Goal: Transaction & Acquisition: Purchase product/service

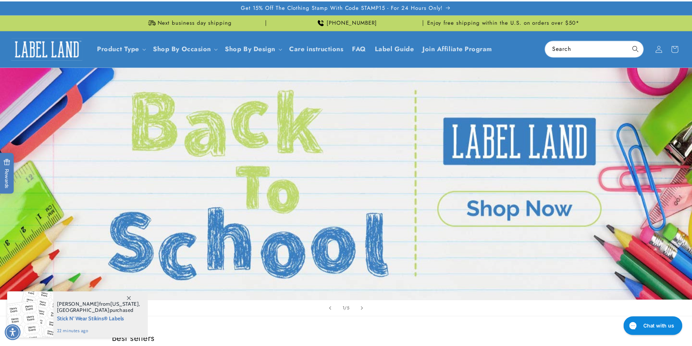
scroll to position [290, 0]
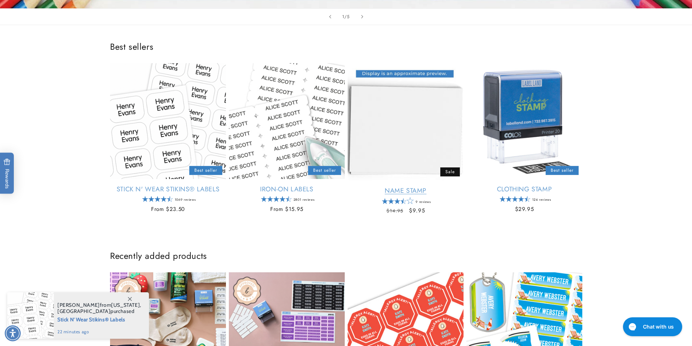
click at [428, 187] on link "Name Stamp" at bounding box center [405, 191] width 116 height 8
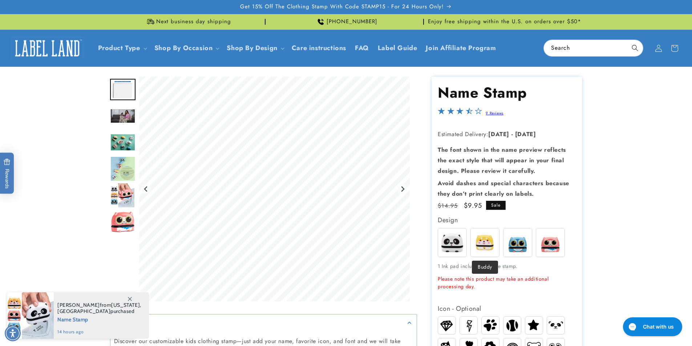
click at [481, 242] on img at bounding box center [485, 242] width 28 height 28
click at [402, 189] on icon "Next slide" at bounding box center [402, 189] width 6 height 6
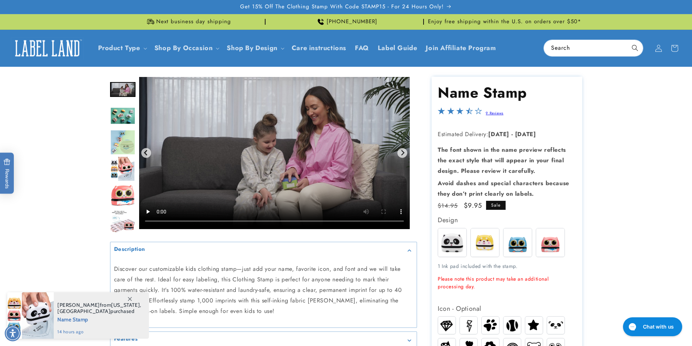
click at [110, 111] on img "Go to slide 4" at bounding box center [122, 115] width 25 height 17
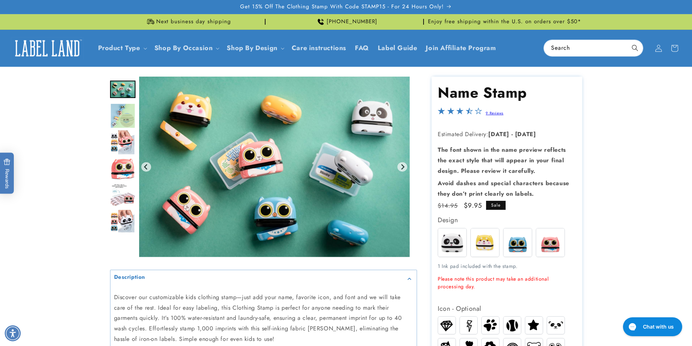
click at [123, 141] on img "Go to slide 6" at bounding box center [122, 142] width 25 height 25
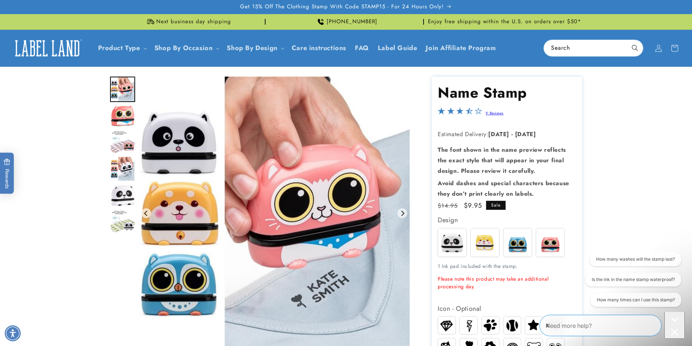
click at [127, 188] on img "Go to slide 10" at bounding box center [122, 195] width 25 height 22
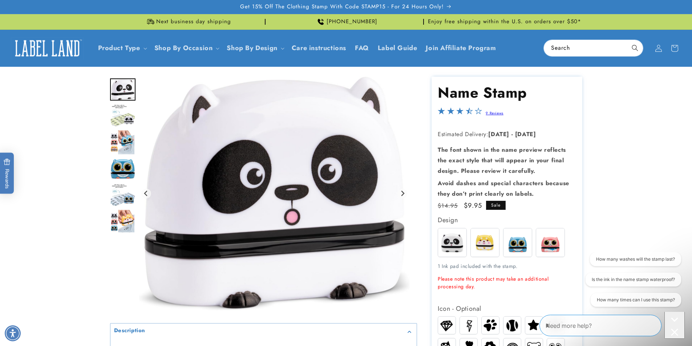
click at [117, 194] on img "Go to slide 14" at bounding box center [122, 195] width 25 height 23
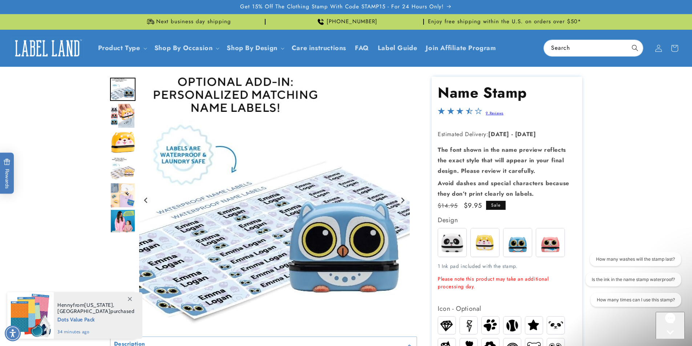
click at [487, 246] on img at bounding box center [485, 242] width 28 height 28
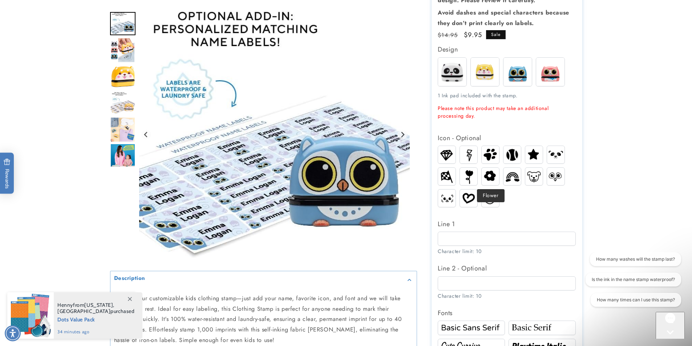
scroll to position [182, 0]
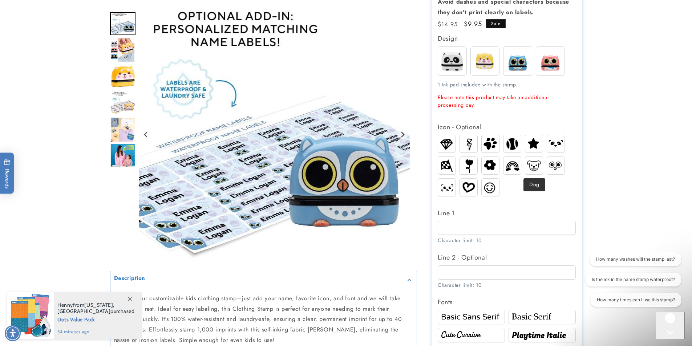
click at [536, 163] on img at bounding box center [533, 165] width 17 height 13
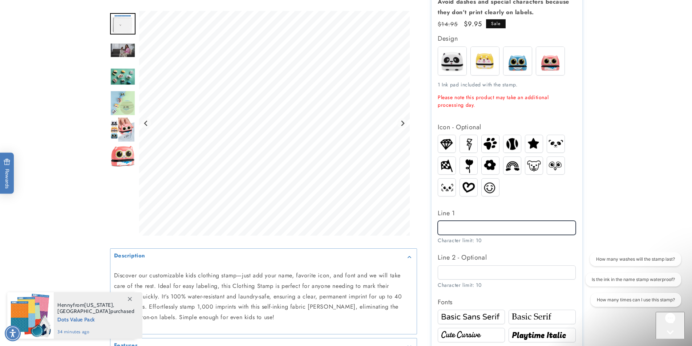
click at [491, 230] on input "Line 1" at bounding box center [507, 228] width 138 height 14
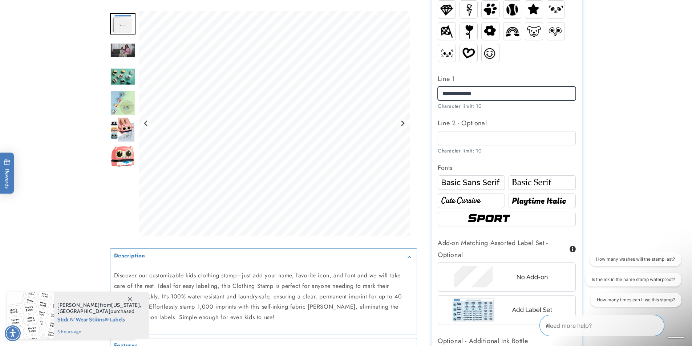
scroll to position [363, 0]
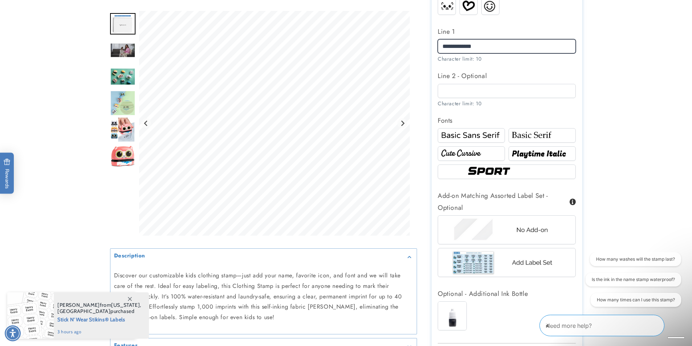
type input "**********"
click at [483, 154] on img at bounding box center [471, 153] width 65 height 11
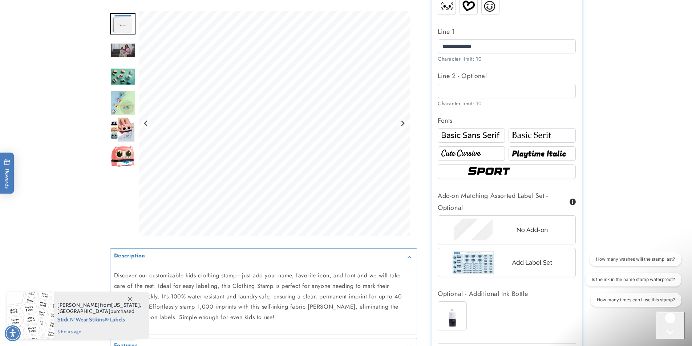
click at [489, 170] on img at bounding box center [506, 172] width 83 height 14
click at [542, 155] on img at bounding box center [541, 153] width 65 height 11
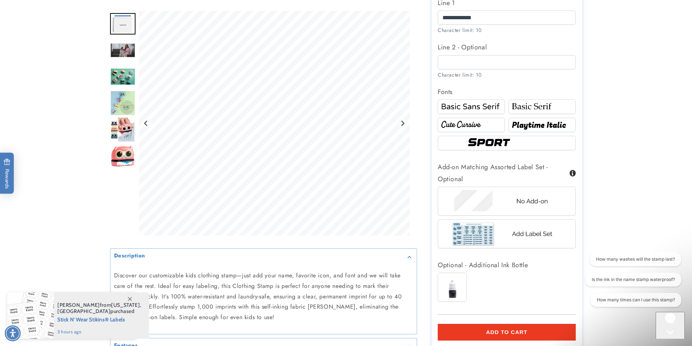
scroll to position [436, 0]
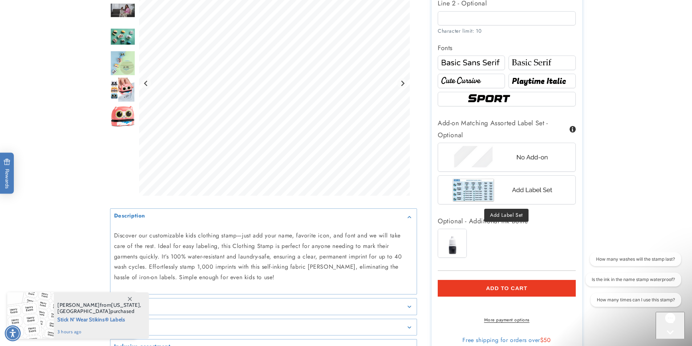
click at [537, 191] on img at bounding box center [506, 190] width 113 height 28
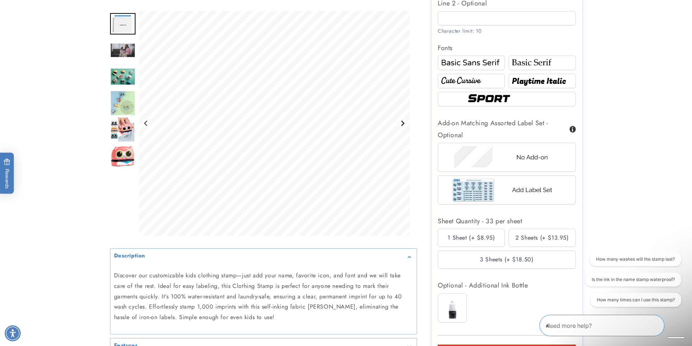
click at [404, 124] on icon "Next slide" at bounding box center [402, 123] width 6 height 6
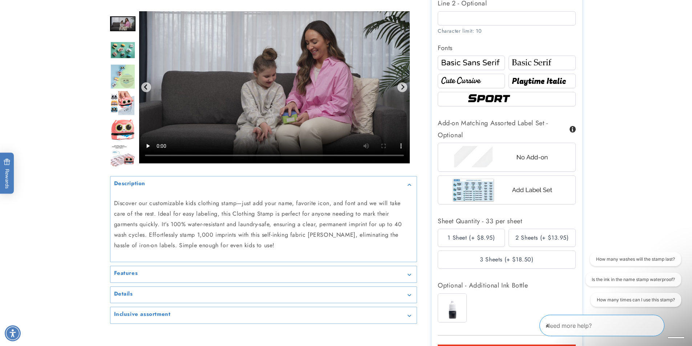
click at [543, 237] on div "2 Sheets (+ $13.95)" at bounding box center [541, 238] width 67 height 18
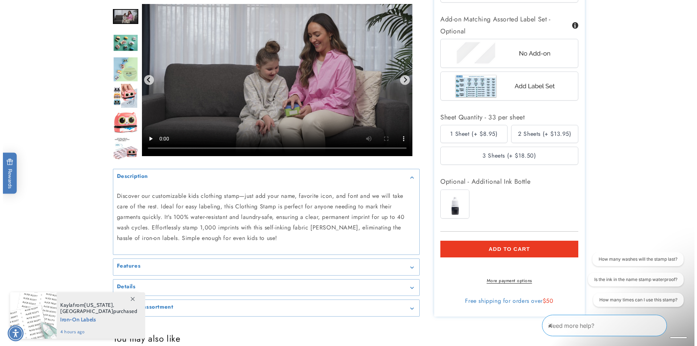
scroll to position [545, 0]
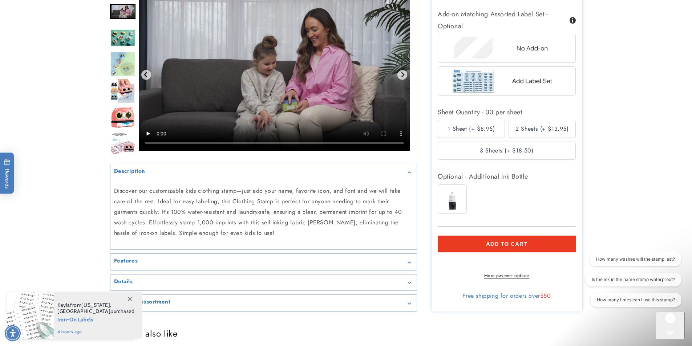
click at [493, 244] on span "Add to cart" at bounding box center [506, 244] width 41 height 7
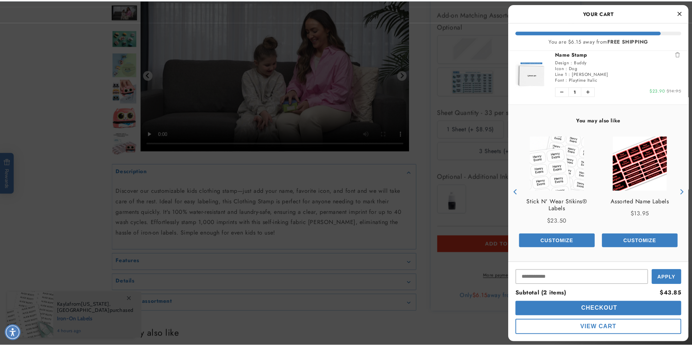
scroll to position [0, 0]
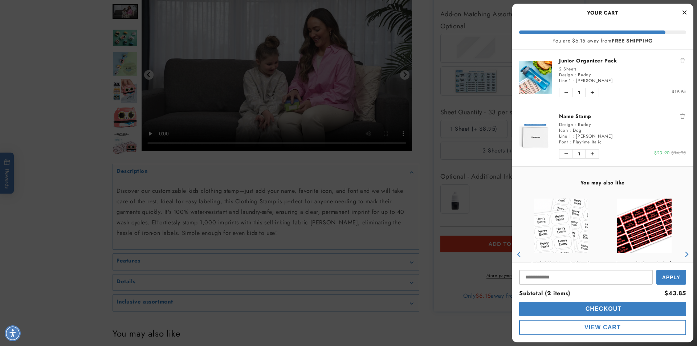
click at [683, 13] on icon "Close Cart" at bounding box center [685, 12] width 4 height 7
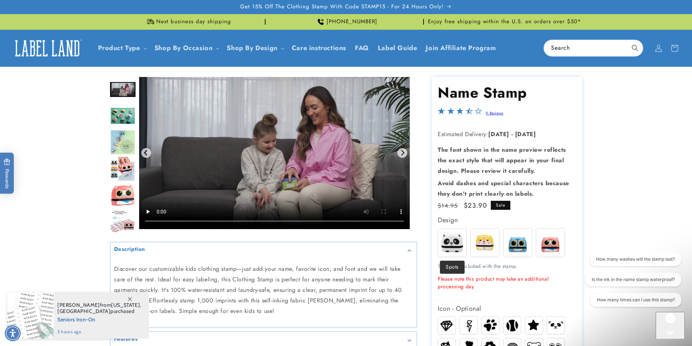
click at [457, 238] on img at bounding box center [452, 242] width 28 height 28
click at [454, 234] on img at bounding box center [452, 242] width 28 height 28
click at [537, 244] on img at bounding box center [550, 242] width 28 height 28
click at [518, 244] on img at bounding box center [517, 242] width 28 height 28
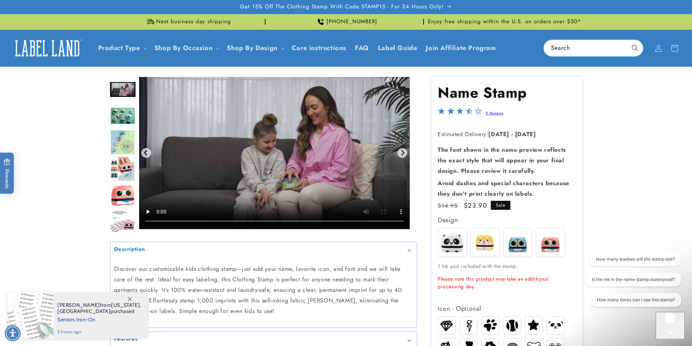
click at [518, 244] on img at bounding box center [517, 242] width 28 height 28
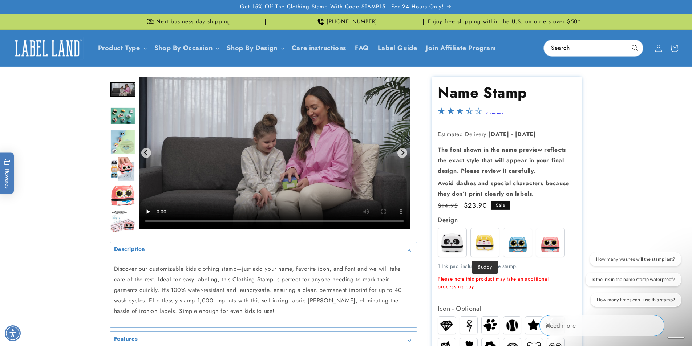
click at [490, 242] on img at bounding box center [485, 242] width 28 height 28
click at [454, 243] on img at bounding box center [452, 242] width 28 height 28
click at [520, 242] on img at bounding box center [517, 242] width 28 height 28
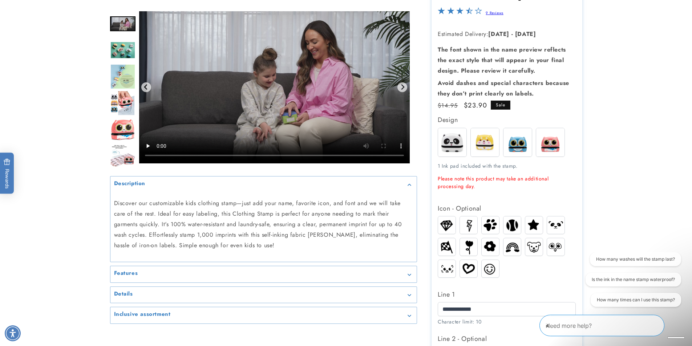
scroll to position [109, 0]
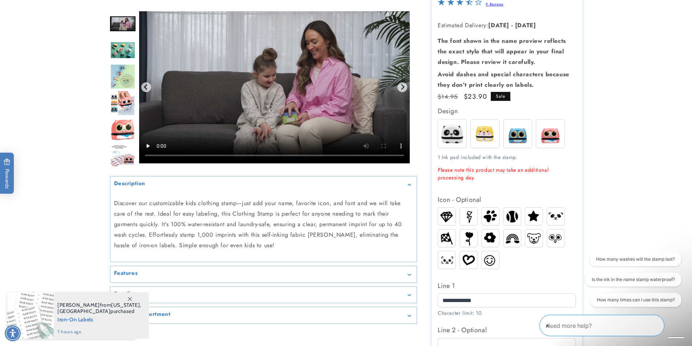
click at [533, 247] on div at bounding box center [534, 238] width 18 height 18
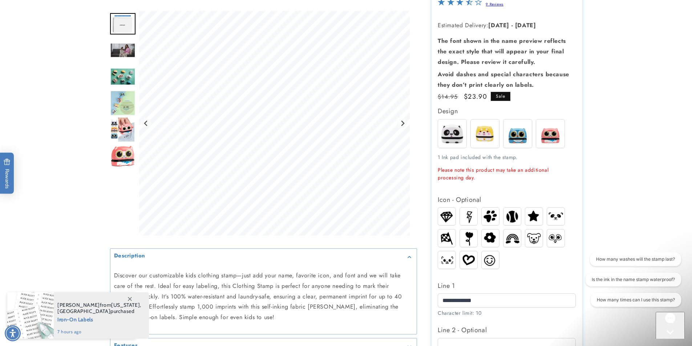
click at [530, 236] on img at bounding box center [533, 238] width 17 height 13
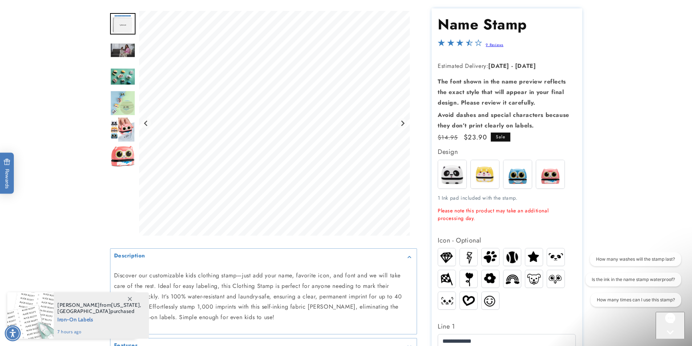
scroll to position [0, 0]
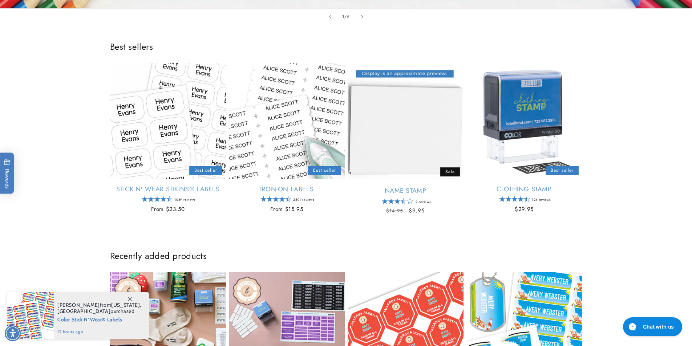
click at [409, 188] on link "Name Stamp" at bounding box center [405, 191] width 116 height 8
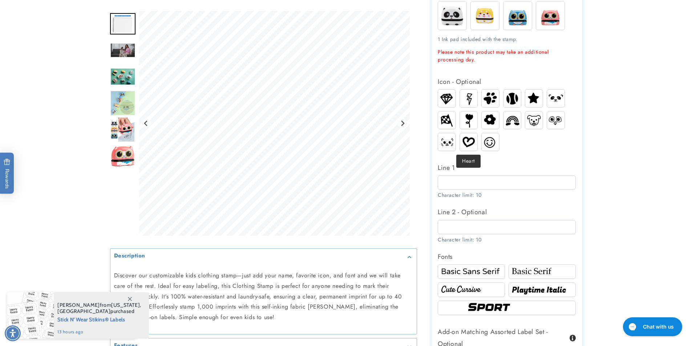
scroll to position [254, 0]
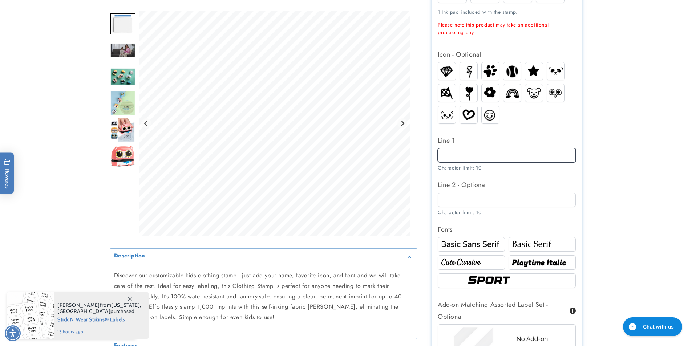
click at [487, 160] on input "Line 1" at bounding box center [507, 155] width 138 height 14
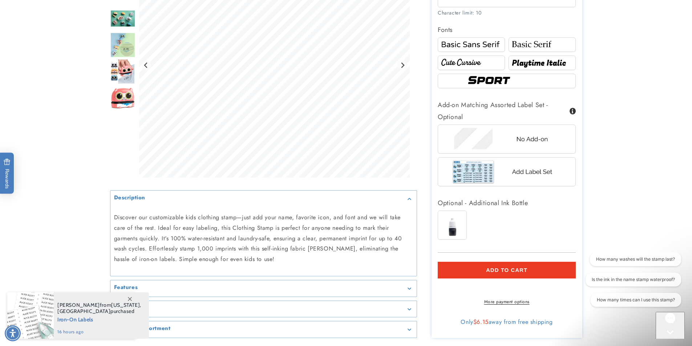
scroll to position [472, 0]
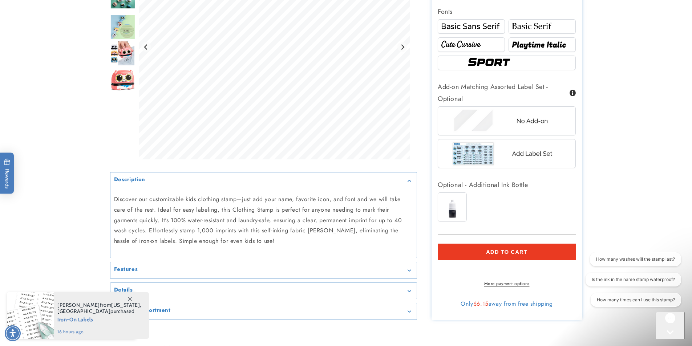
type input "**********"
click at [506, 250] on span "Add to cart" at bounding box center [506, 252] width 41 height 7
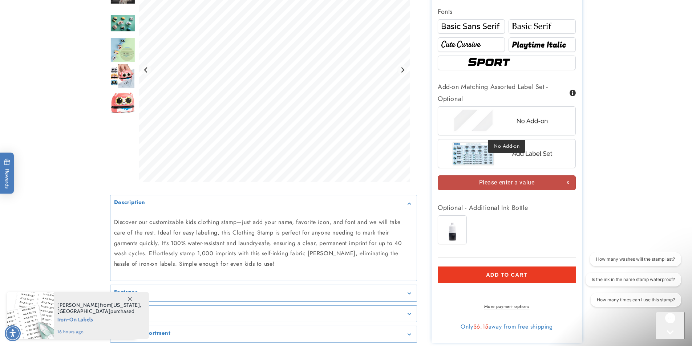
click at [500, 120] on img at bounding box center [506, 121] width 113 height 28
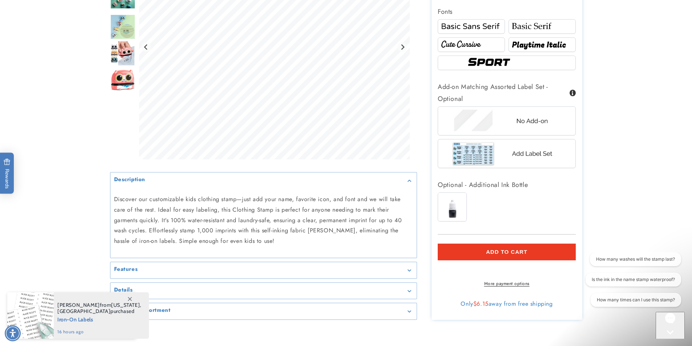
click at [529, 251] on button "Add to cart" at bounding box center [507, 252] width 138 height 17
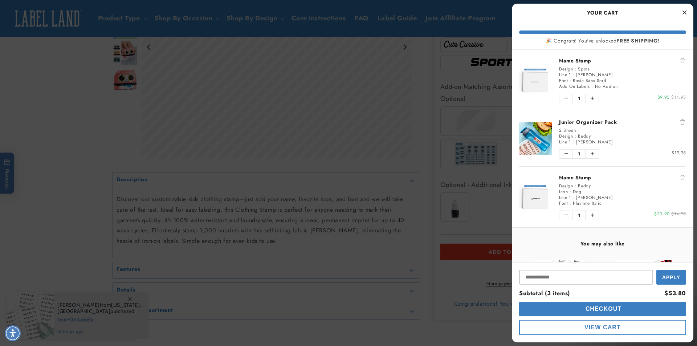
click at [680, 122] on icon "Remove Junior Organizer Pack" at bounding box center [682, 121] width 4 height 5
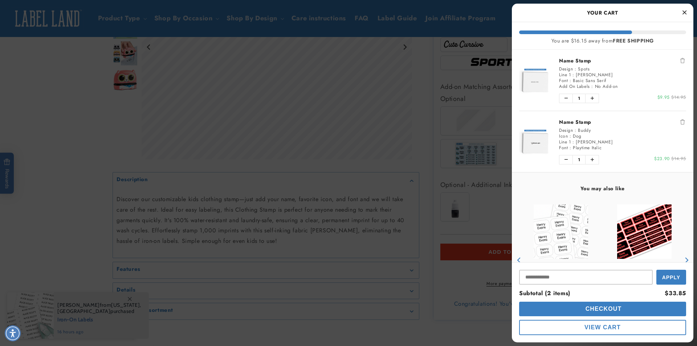
click at [679, 118] on button "Remove Name Stamp" at bounding box center [682, 121] width 7 height 7
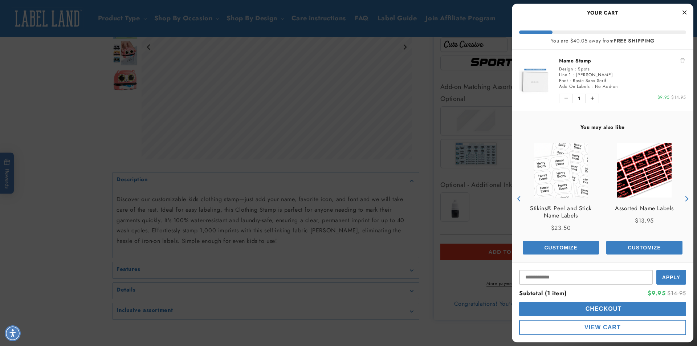
click at [414, 156] on div at bounding box center [348, 173] width 697 height 346
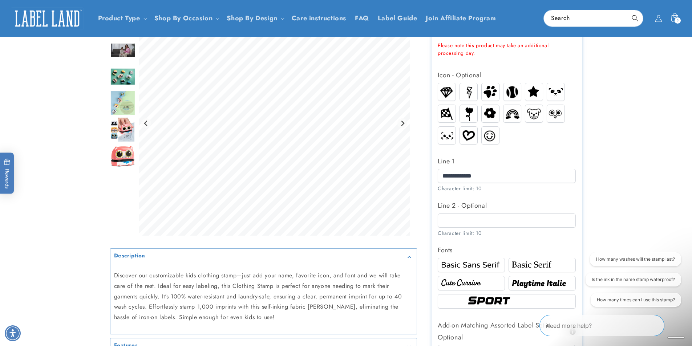
scroll to position [218, 0]
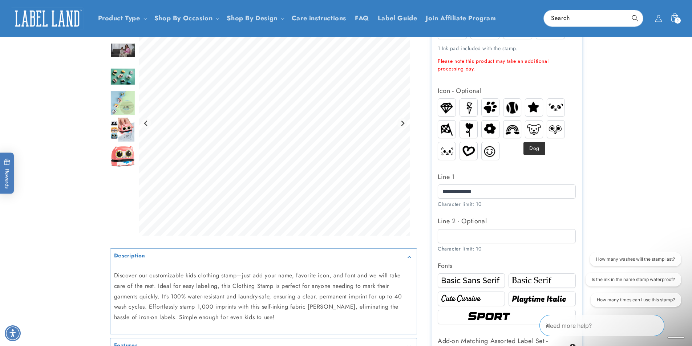
click at [532, 129] on img at bounding box center [533, 129] width 17 height 13
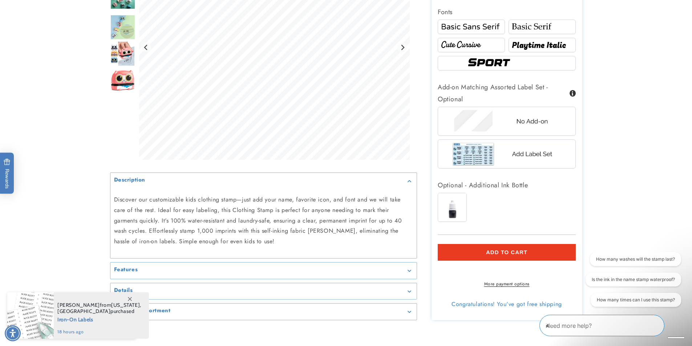
scroll to position [472, 0]
click at [511, 251] on span "Add to cart" at bounding box center [506, 252] width 41 height 7
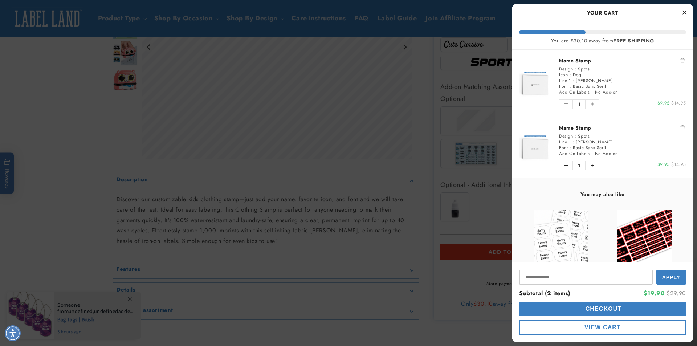
click at [579, 60] on link "Name Stamp" at bounding box center [622, 60] width 127 height 7
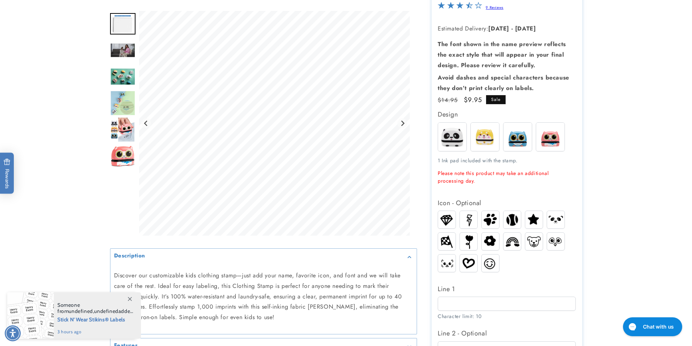
scroll to position [109, 0]
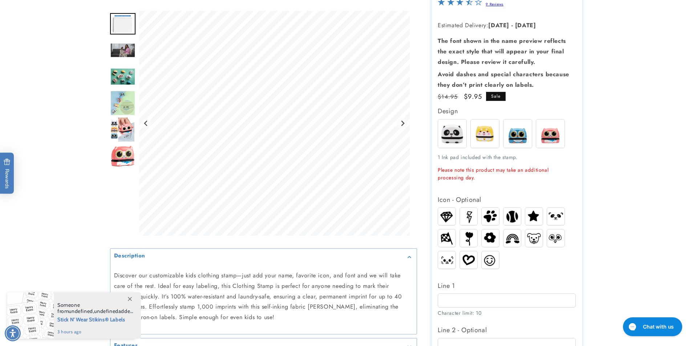
click at [531, 238] on img at bounding box center [533, 238] width 17 height 13
click at [455, 296] on input "Line 1" at bounding box center [507, 300] width 138 height 14
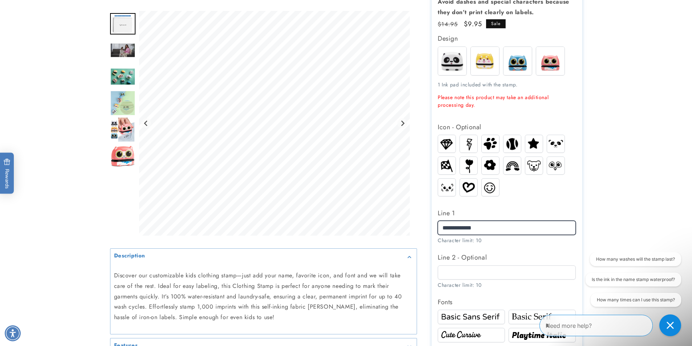
scroll to position [218, 0]
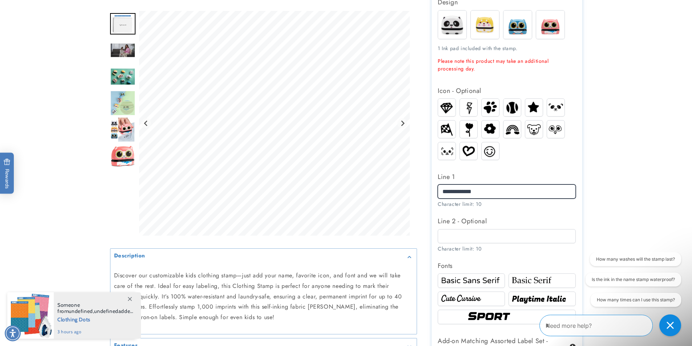
type input "**********"
click at [474, 300] on img at bounding box center [471, 298] width 65 height 11
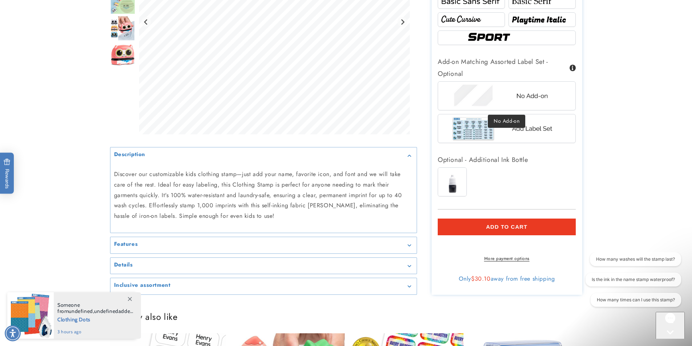
scroll to position [508, 0]
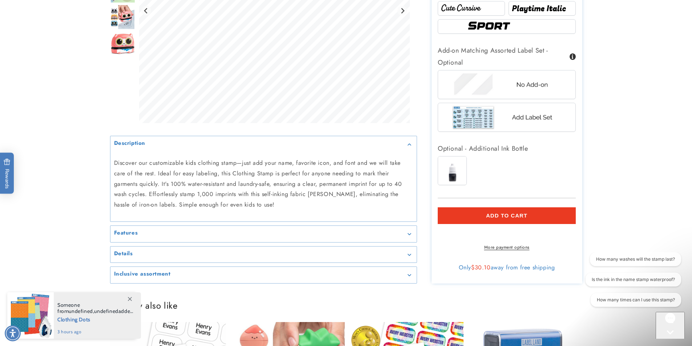
click at [507, 217] on span "Add to cart" at bounding box center [506, 215] width 41 height 7
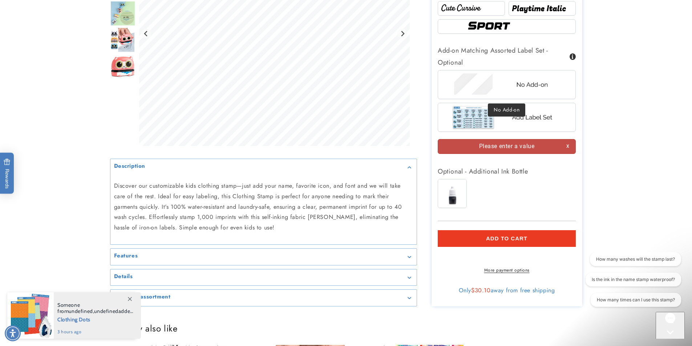
click at [514, 82] on img at bounding box center [506, 84] width 113 height 28
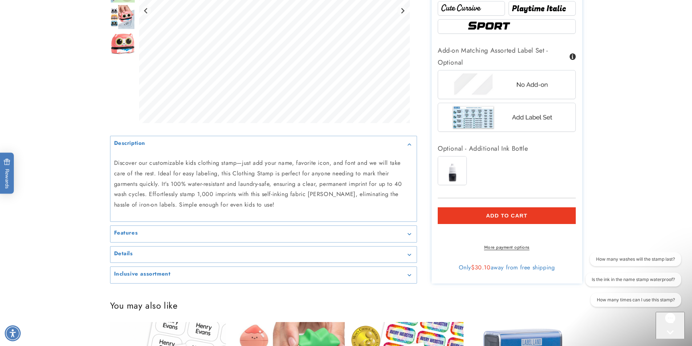
click at [440, 236] on shop-pay-wallet-button at bounding box center [439, 232] width 2 height 8
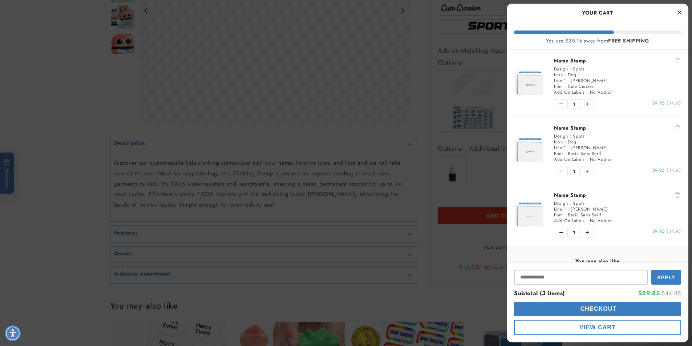
click at [490, 213] on div at bounding box center [346, 173] width 692 height 346
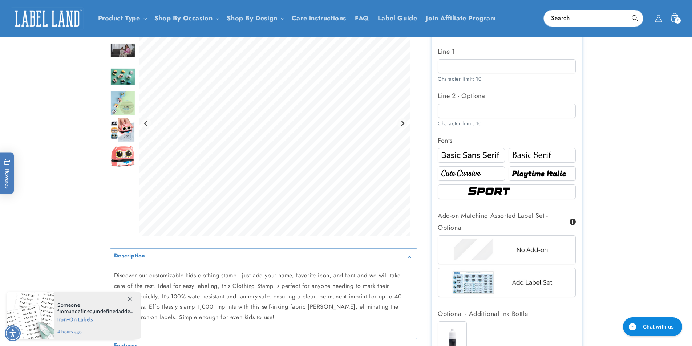
scroll to position [254, 0]
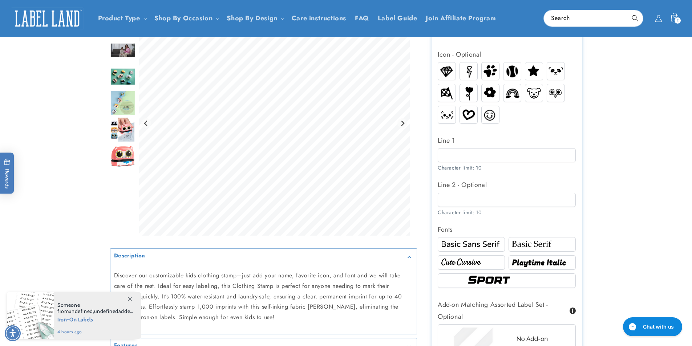
click at [674, 19] on icon at bounding box center [674, 18] width 17 height 17
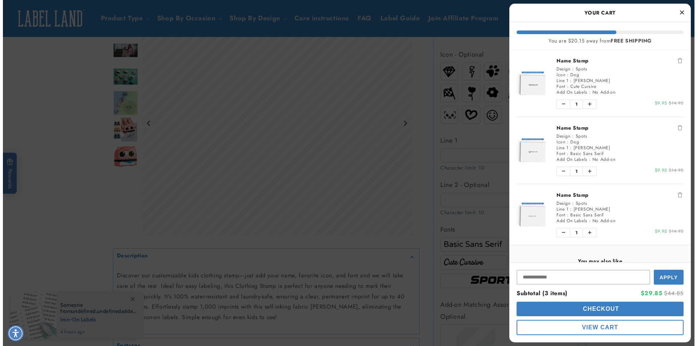
scroll to position [0, 0]
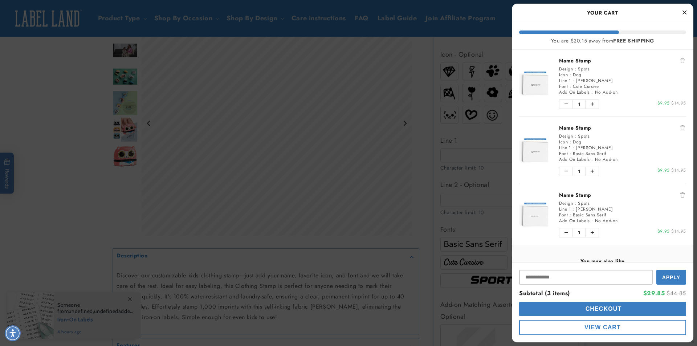
click at [680, 194] on icon "Remove Name Stamp" at bounding box center [682, 194] width 4 height 5
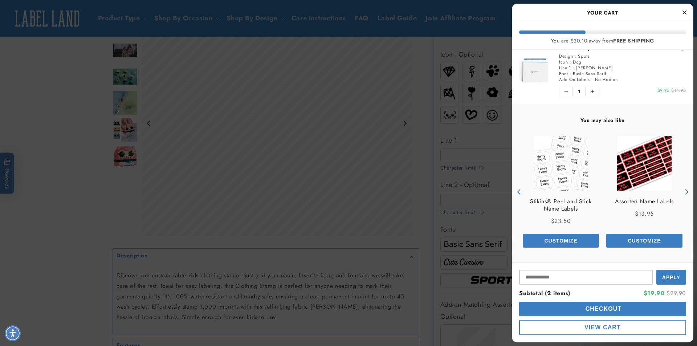
click at [604, 307] on span "Checkout" at bounding box center [603, 309] width 38 height 6
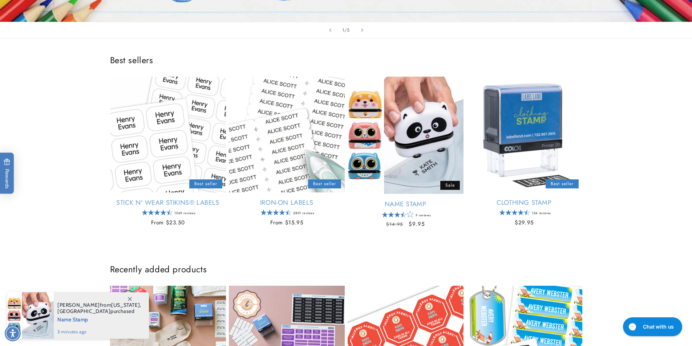
scroll to position [290, 0]
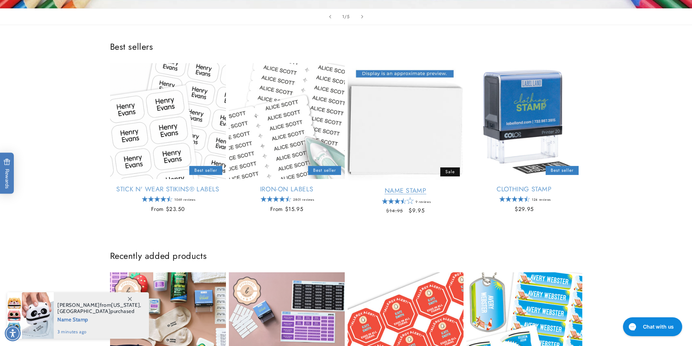
click at [423, 187] on link "Name Stamp" at bounding box center [405, 191] width 116 height 8
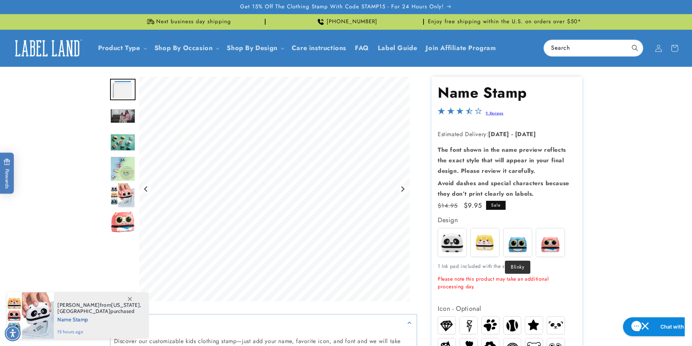
click at [510, 237] on img at bounding box center [517, 242] width 28 height 28
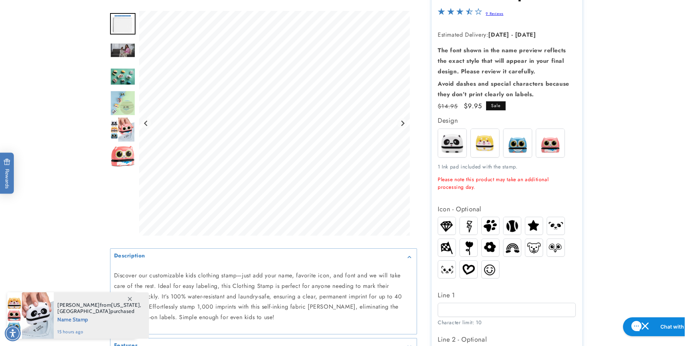
scroll to position [109, 0]
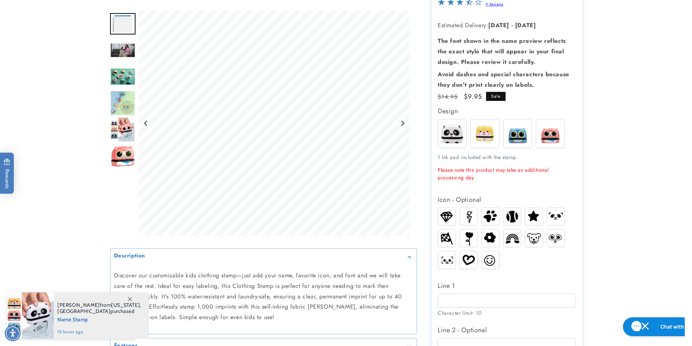
click at [512, 215] on img at bounding box center [511, 216] width 17 height 17
click at [472, 296] on input "Line 1" at bounding box center [507, 300] width 138 height 14
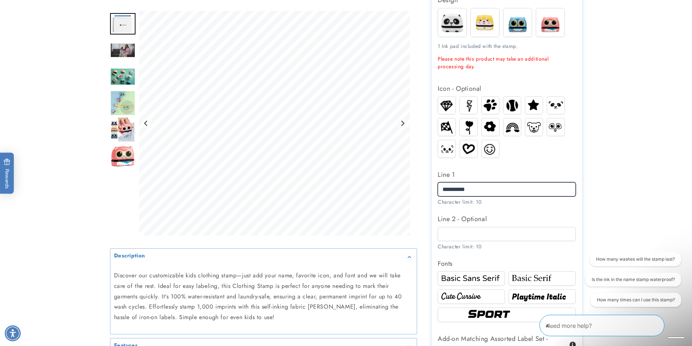
scroll to position [254, 0]
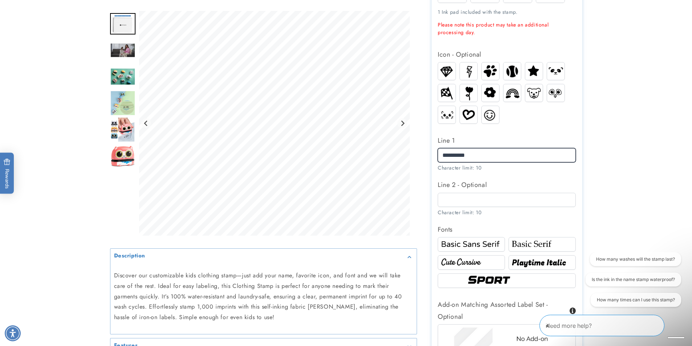
type input "**********"
click at [496, 280] on img at bounding box center [506, 281] width 83 height 14
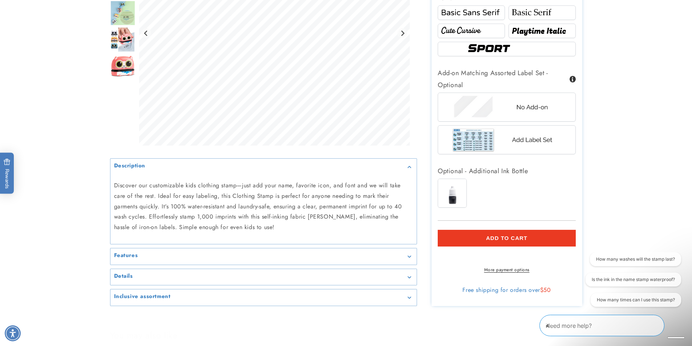
scroll to position [508, 0]
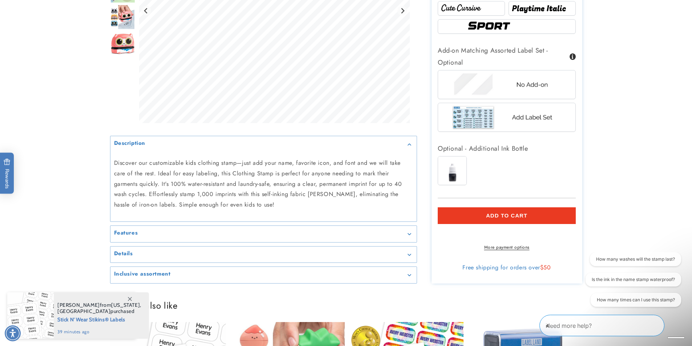
click at [500, 212] on button "Add to cart" at bounding box center [507, 215] width 138 height 17
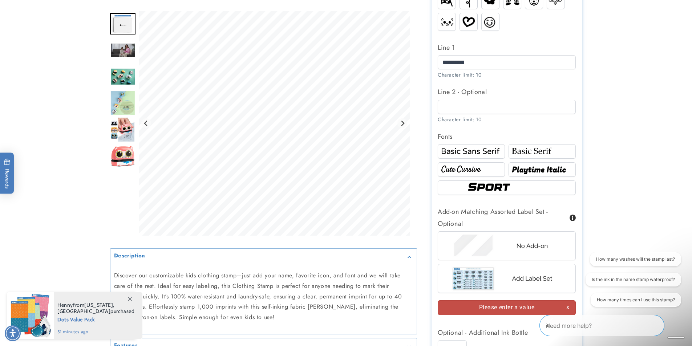
scroll to position [363, 0]
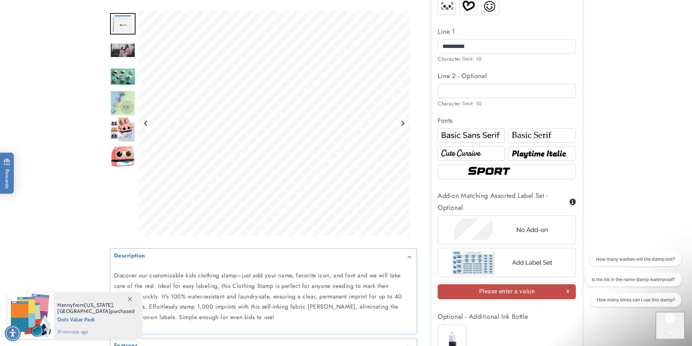
click at [509, 228] on img at bounding box center [506, 230] width 113 height 28
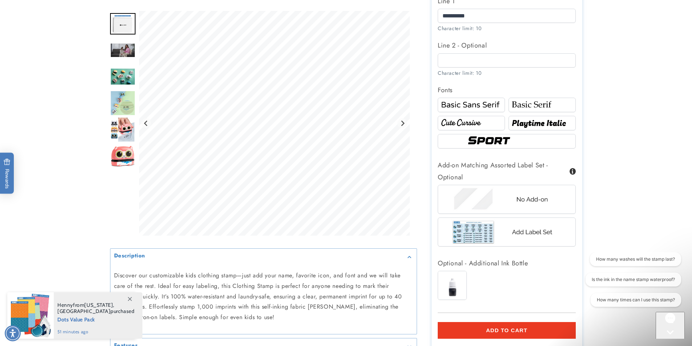
scroll to position [436, 0]
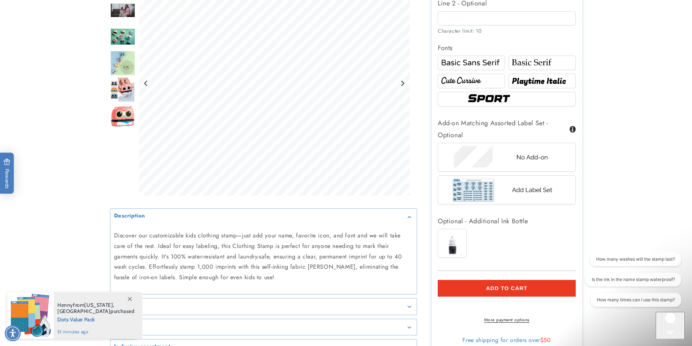
click at [506, 290] on span "Add to cart" at bounding box center [506, 288] width 41 height 7
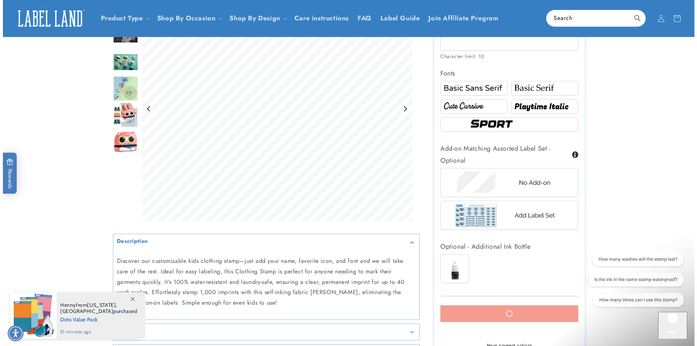
scroll to position [363, 0]
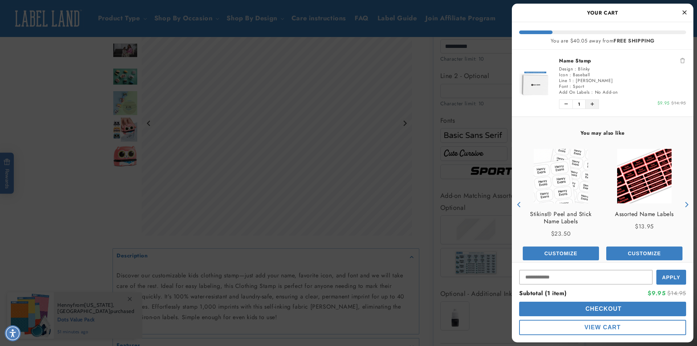
click at [593, 103] on icon "Increase quantity of Name Stamp" at bounding box center [592, 104] width 3 height 4
click at [602, 309] on span "Checkout" at bounding box center [603, 309] width 38 height 6
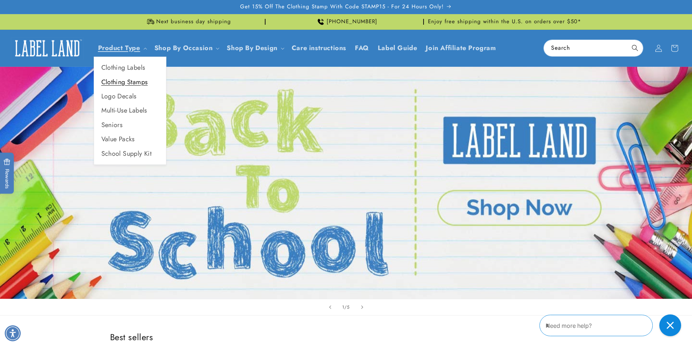
click at [119, 80] on link "Clothing Stamps" at bounding box center [130, 82] width 72 height 14
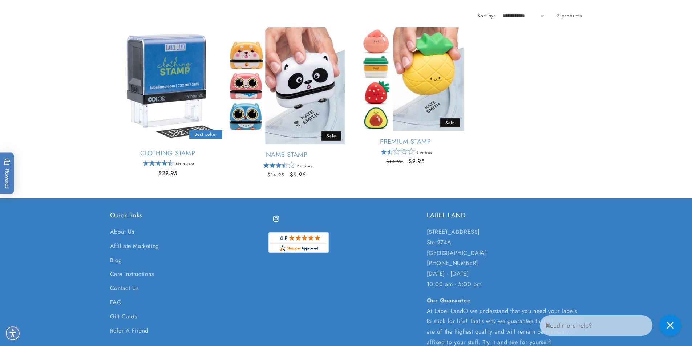
scroll to position [109, 0]
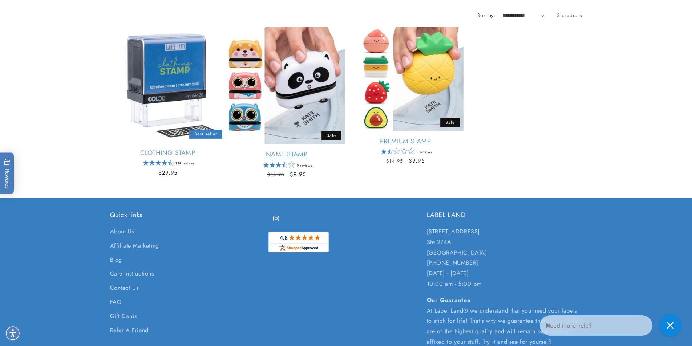
click at [298, 150] on link "Name Stamp" at bounding box center [287, 154] width 116 height 8
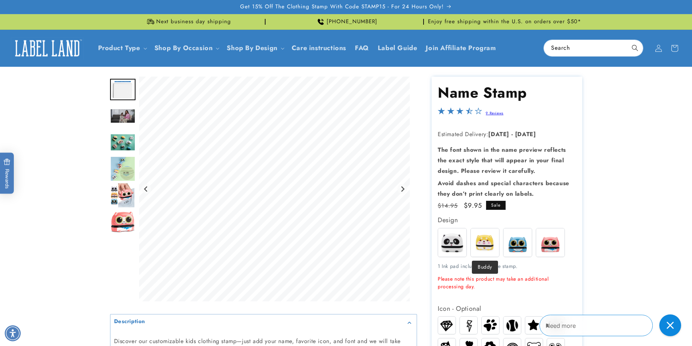
click at [481, 243] on img at bounding box center [485, 242] width 28 height 28
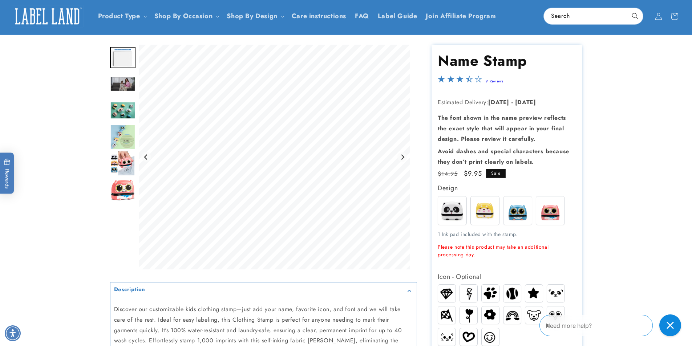
scroll to position [109, 0]
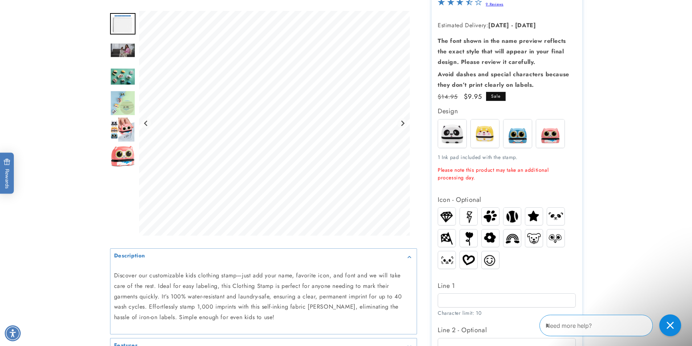
click at [494, 259] on img at bounding box center [489, 260] width 17 height 16
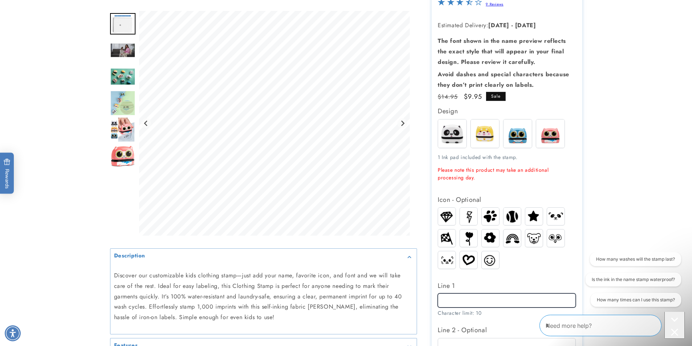
click at [507, 298] on input "Line 1" at bounding box center [507, 300] width 138 height 14
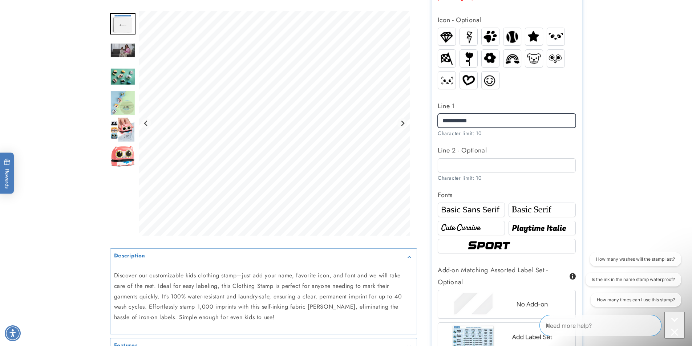
scroll to position [290, 0]
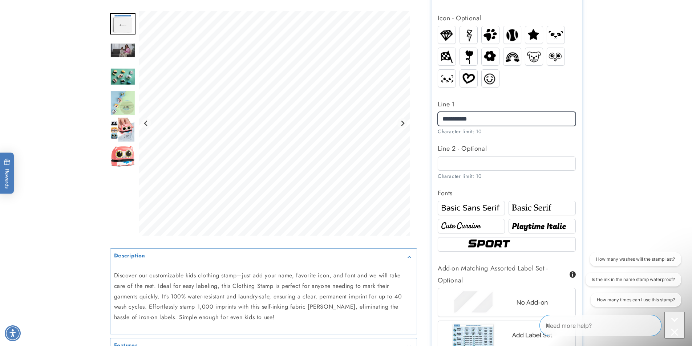
type input "**********"
click at [521, 223] on img at bounding box center [541, 226] width 65 height 11
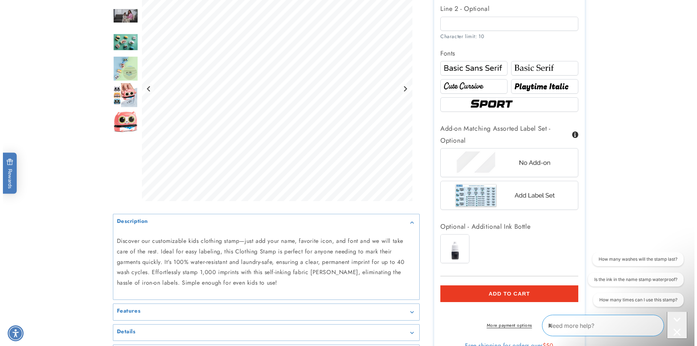
scroll to position [436, 0]
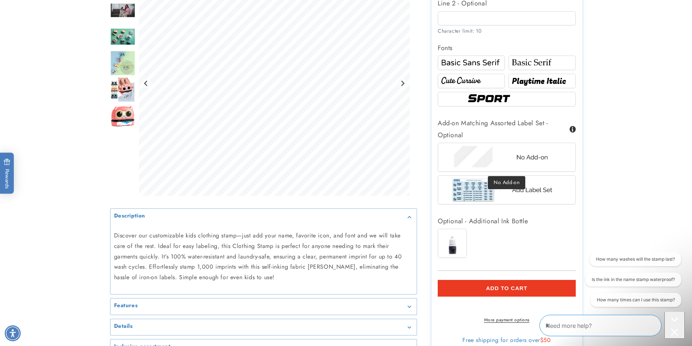
click at [508, 142] on div "Add-on Matching Assorted Label Set - Optional No Add-on Add Label Set" at bounding box center [507, 162] width 138 height 91
click at [508, 159] on img at bounding box center [506, 157] width 113 height 28
click at [500, 286] on span "Add to cart" at bounding box center [506, 288] width 41 height 7
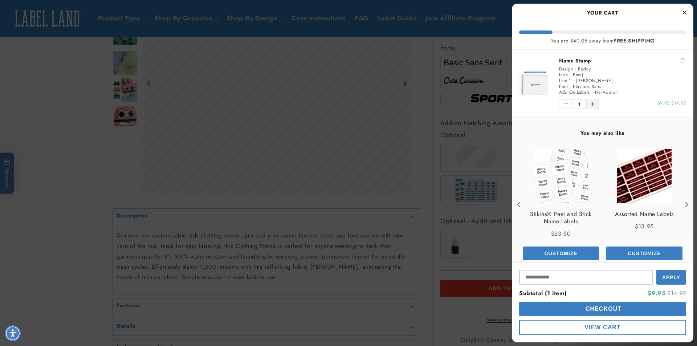
click at [594, 105] on button "Increase quantity of Name Stamp" at bounding box center [592, 104] width 13 height 9
click at [607, 308] on span "Checkout" at bounding box center [603, 309] width 38 height 6
